Goal: Find specific page/section: Find specific page/section

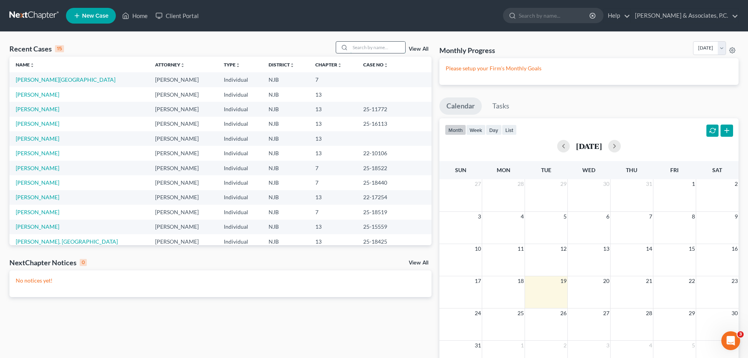
click at [388, 46] on input "search" at bounding box center [377, 47] width 55 height 11
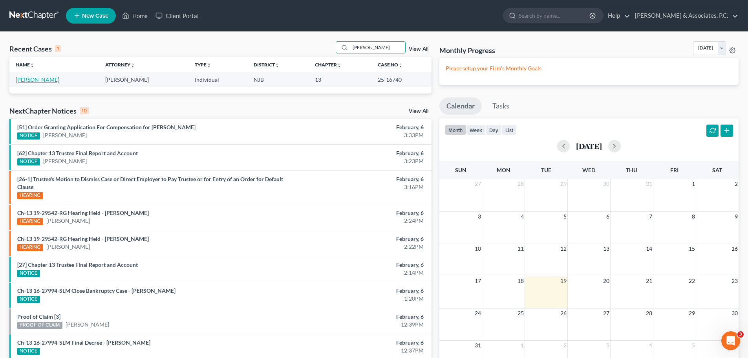
type input "[PERSON_NAME]"
click at [29, 82] on link "[PERSON_NAME]" at bounding box center [38, 79] width 44 height 7
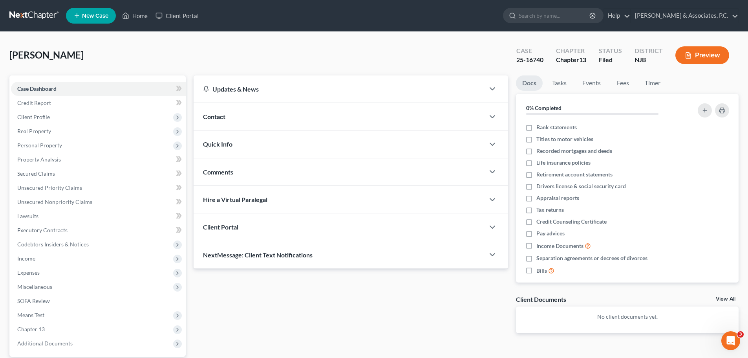
click at [37, 13] on link at bounding box center [34, 16] width 50 height 14
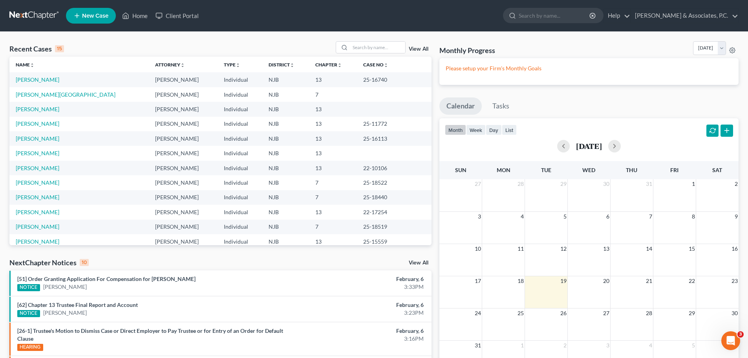
click at [357, 40] on div "Recent Cases 15 View All Name unfold_more expand_more expand_less Attorney unfo…" at bounding box center [374, 295] width 748 height 527
click at [360, 47] on input "search" at bounding box center [377, 47] width 55 height 11
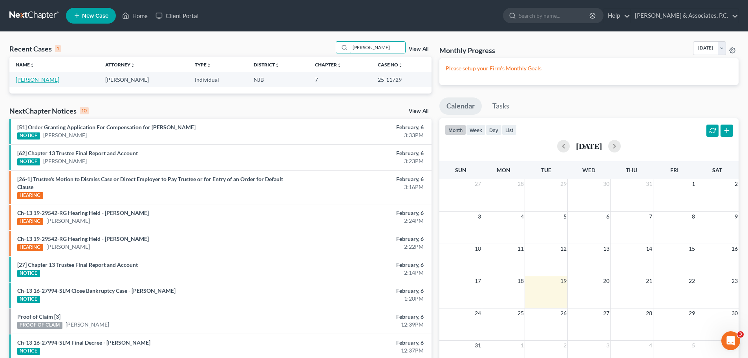
type input "michael lopez"
click at [36, 79] on link "[PERSON_NAME]" at bounding box center [38, 79] width 44 height 7
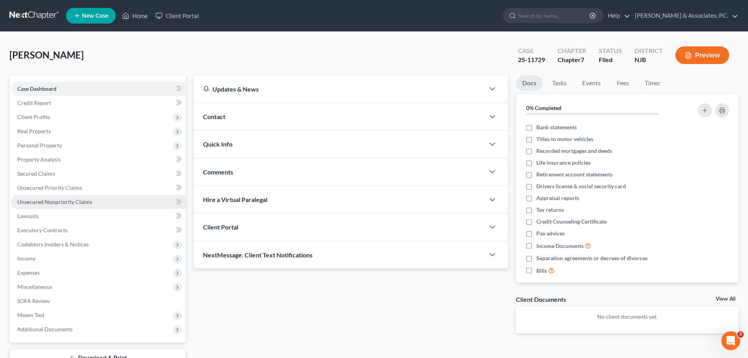
click at [49, 201] on span "Unsecured Nonpriority Claims" at bounding box center [54, 201] width 75 height 7
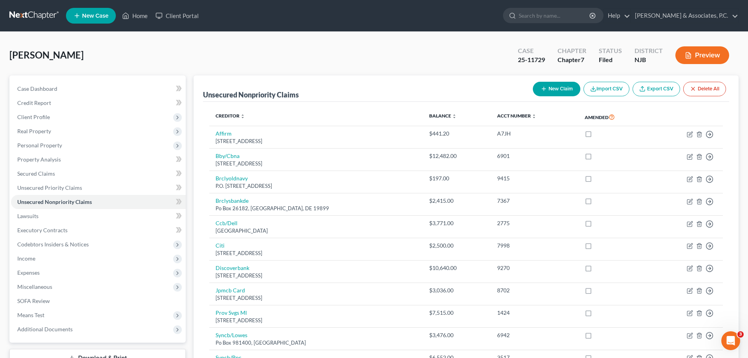
click at [31, 13] on link at bounding box center [34, 16] width 50 height 14
